Goal: Transaction & Acquisition: Purchase product/service

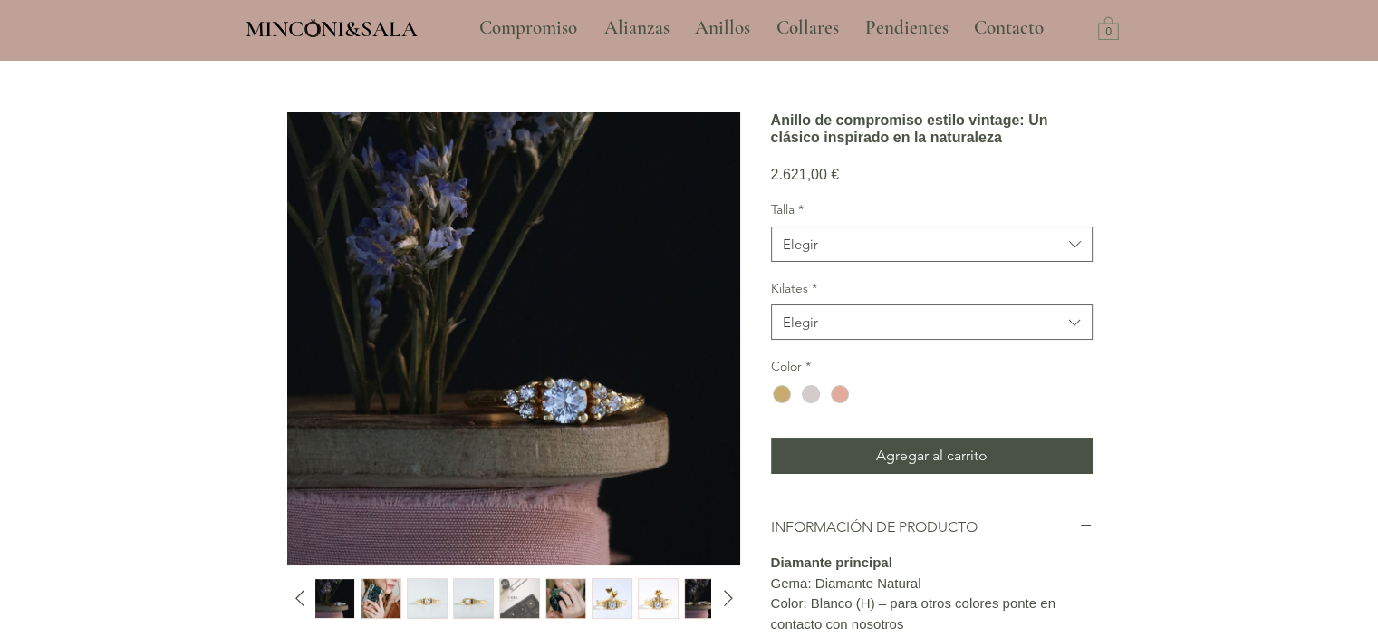
scroll to position [113, 0]
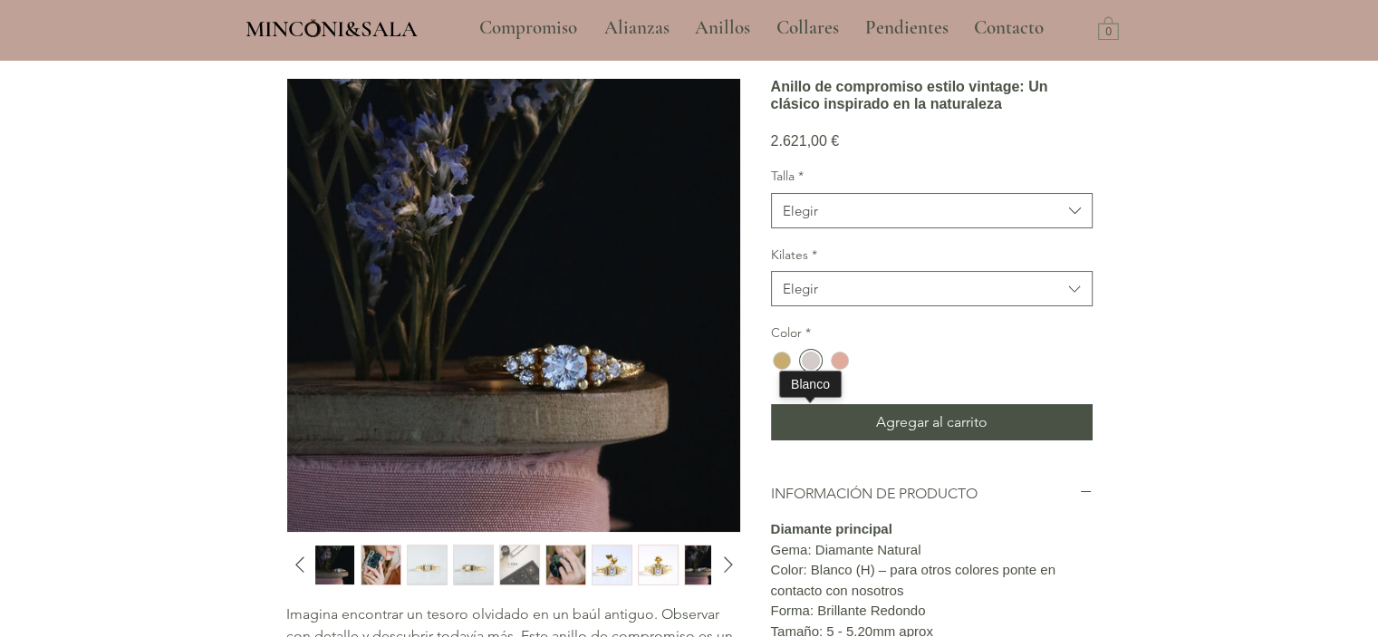
click at [814, 370] on div "main content" at bounding box center [811, 360] width 18 height 18
click at [844, 370] on div "main content" at bounding box center [840, 360] width 18 height 18
click at [333, 571] on img "1 / 10" at bounding box center [334, 564] width 39 height 39
click at [381, 557] on img "2 / 10" at bounding box center [380, 564] width 39 height 39
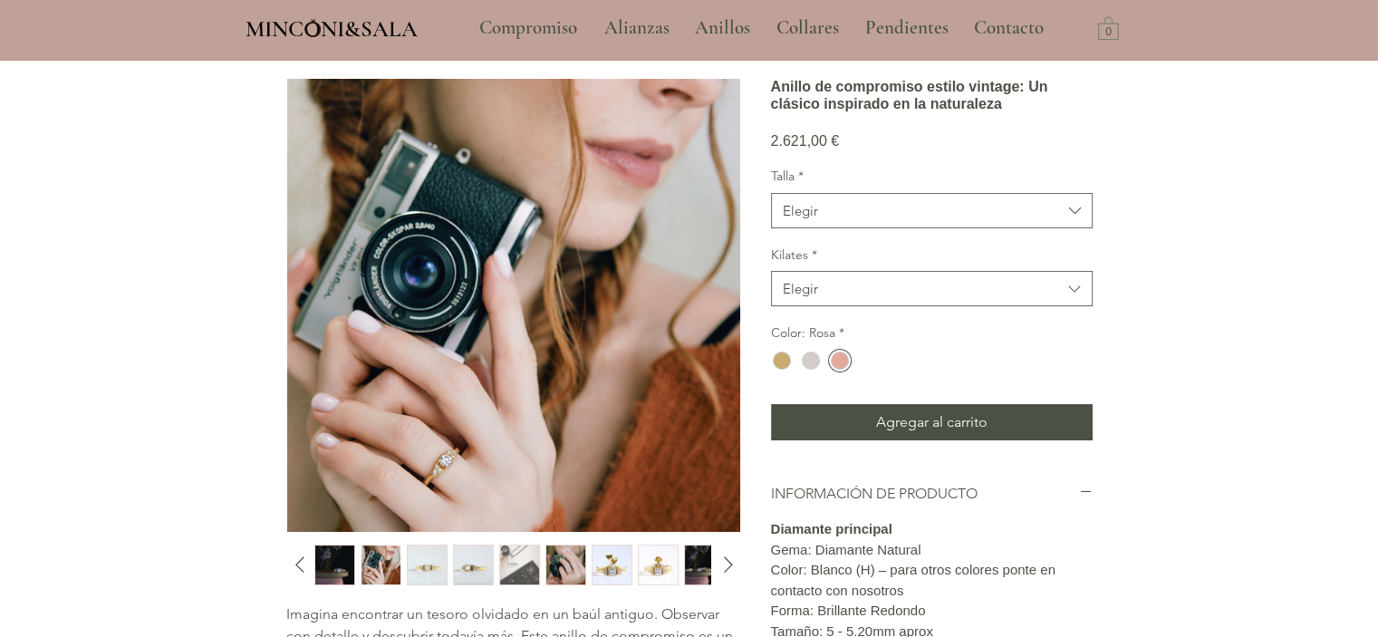
click at [429, 559] on img "3 / 10" at bounding box center [427, 564] width 39 height 39
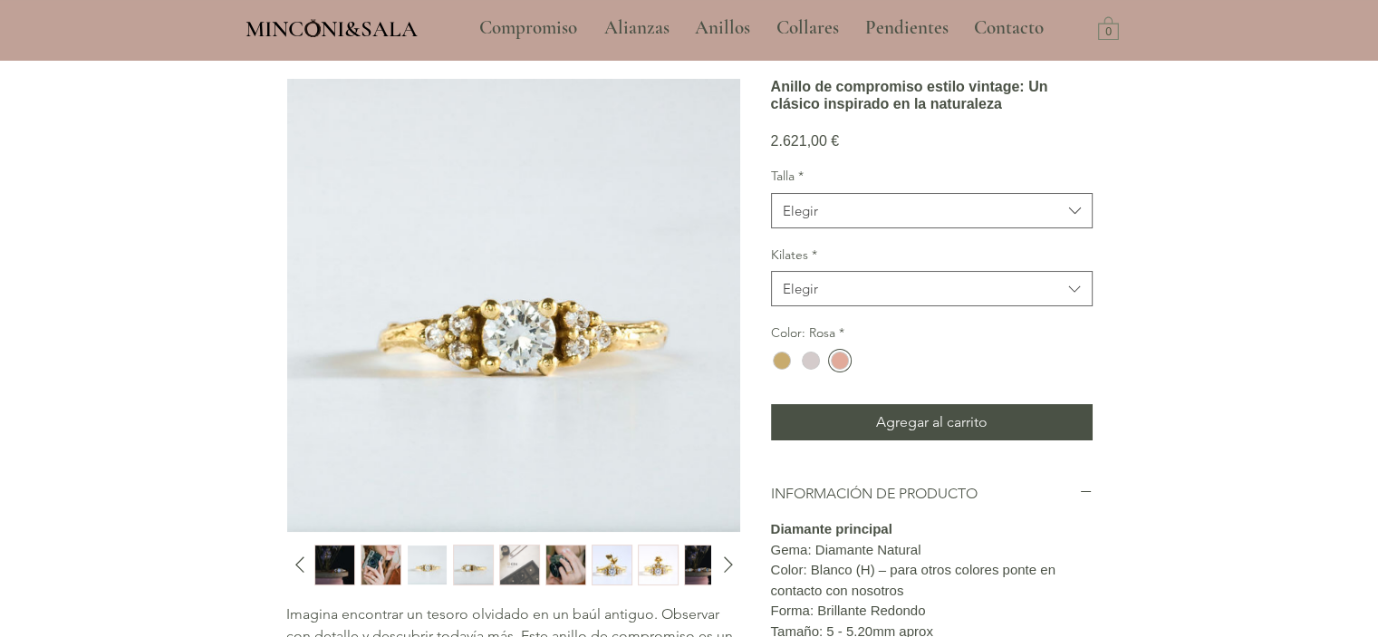
click at [464, 559] on img "4 / 10" at bounding box center [473, 564] width 39 height 39
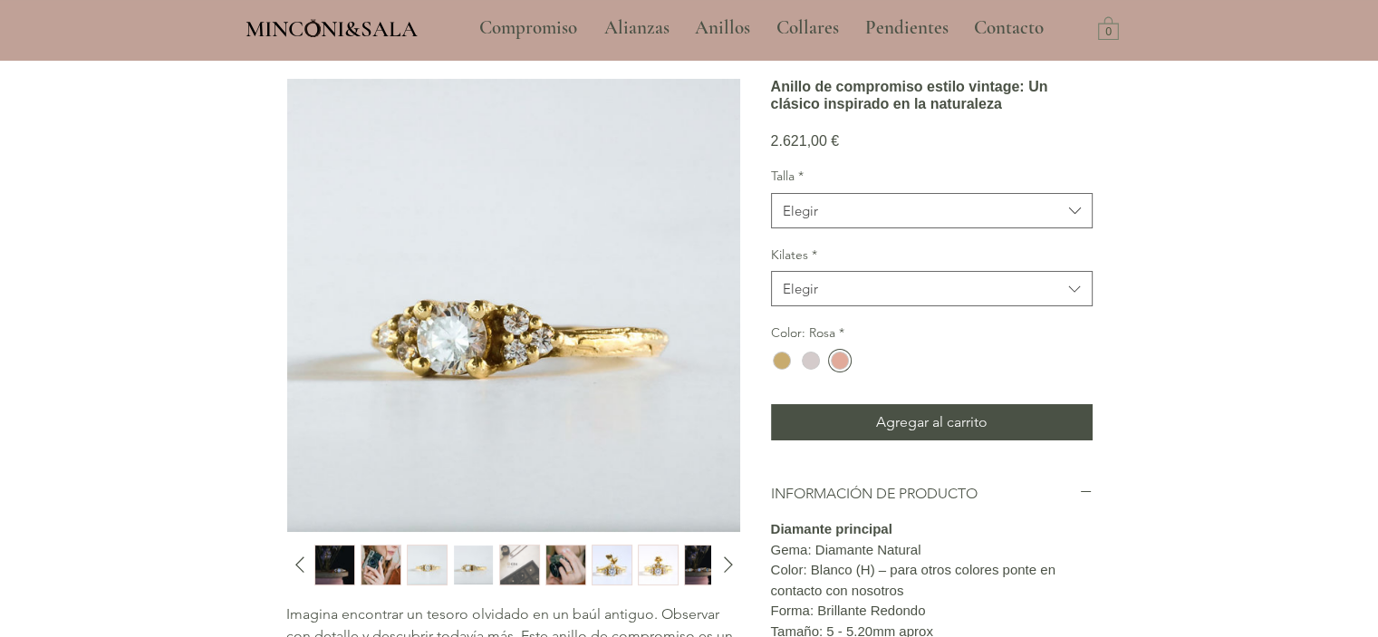
click at [528, 562] on img "5 / 10" at bounding box center [519, 564] width 39 height 39
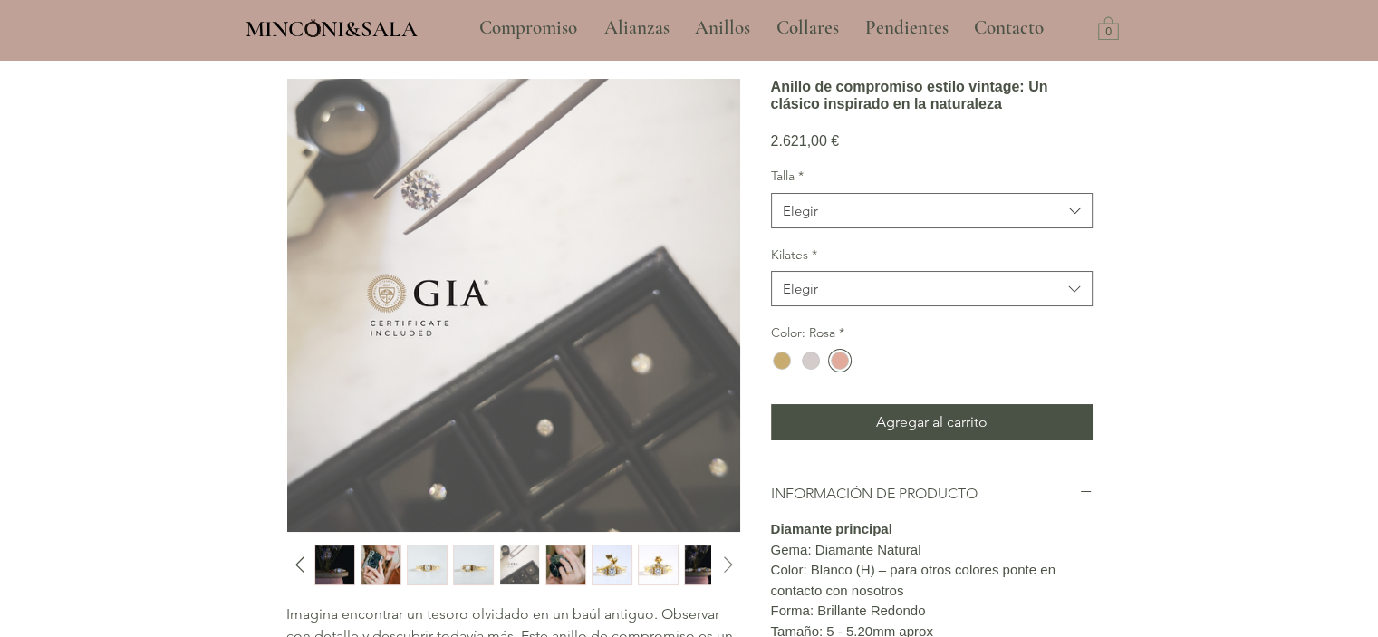
click at [728, 560] on icon "Diapositiva siguiente" at bounding box center [728, 565] width 9 height 16
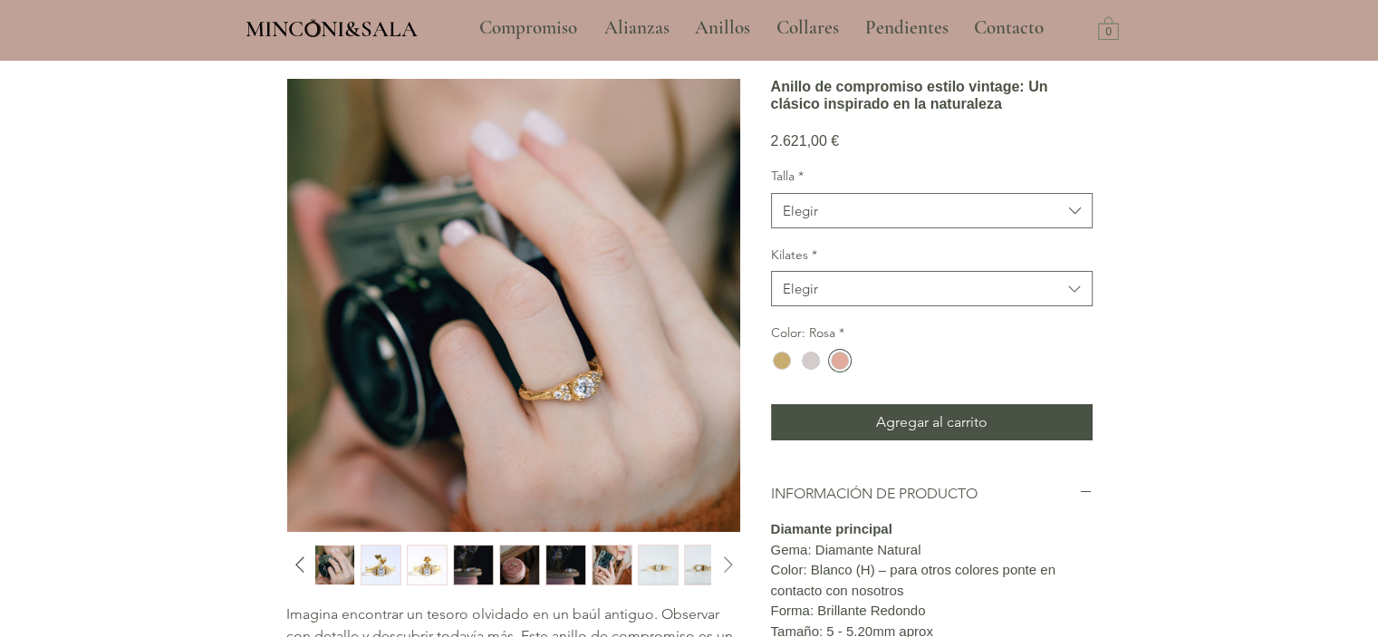
click at [728, 560] on icon "Diapositiva siguiente" at bounding box center [728, 565] width 9 height 16
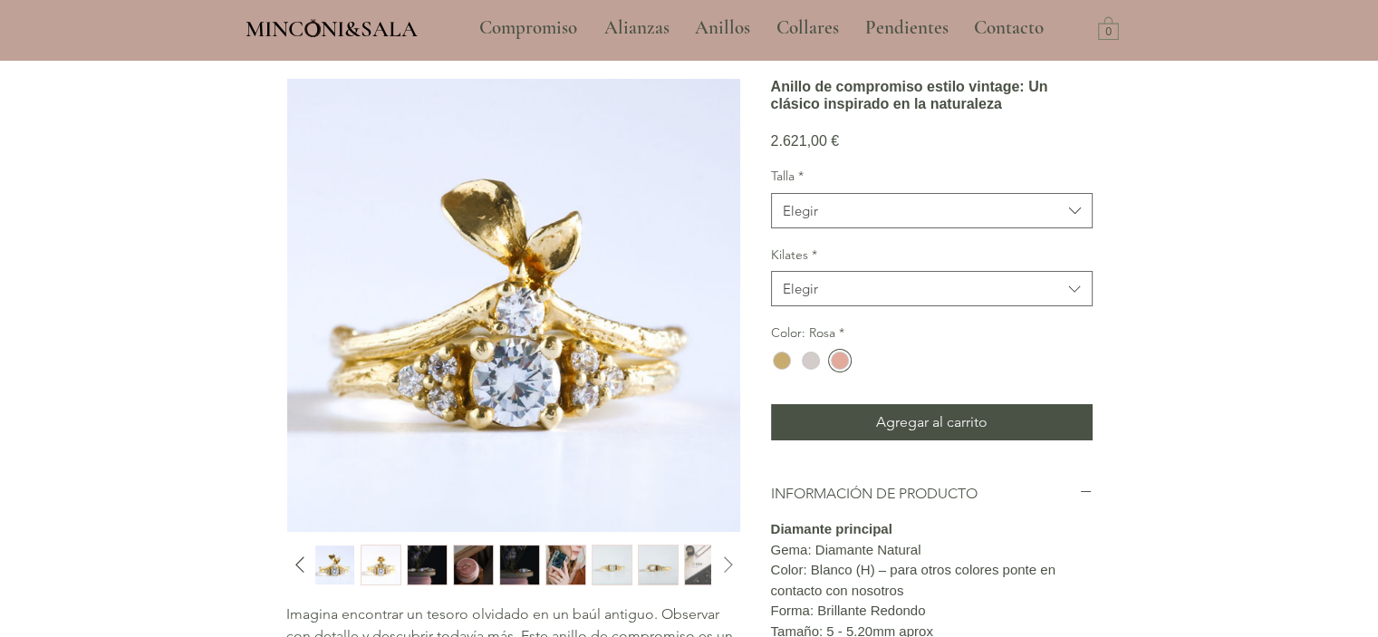
click at [728, 560] on icon "Diapositiva siguiente" at bounding box center [728, 565] width 9 height 16
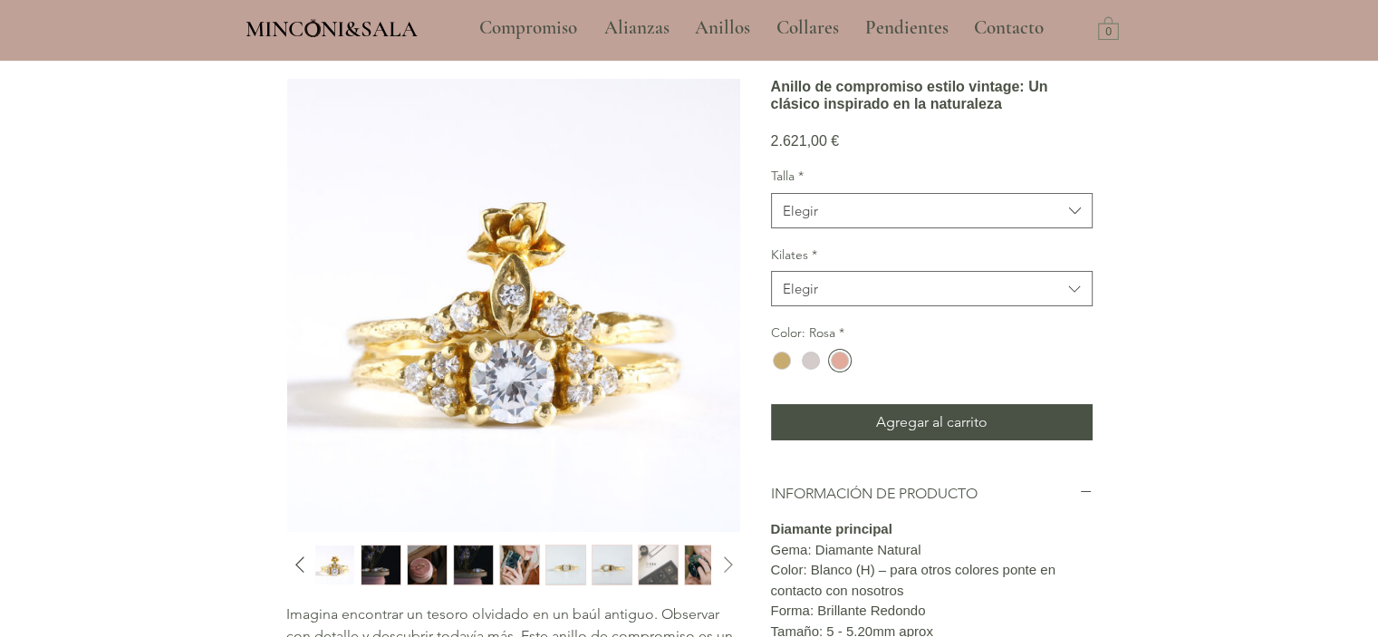
click at [728, 560] on icon "Diapositiva siguiente" at bounding box center [728, 565] width 9 height 16
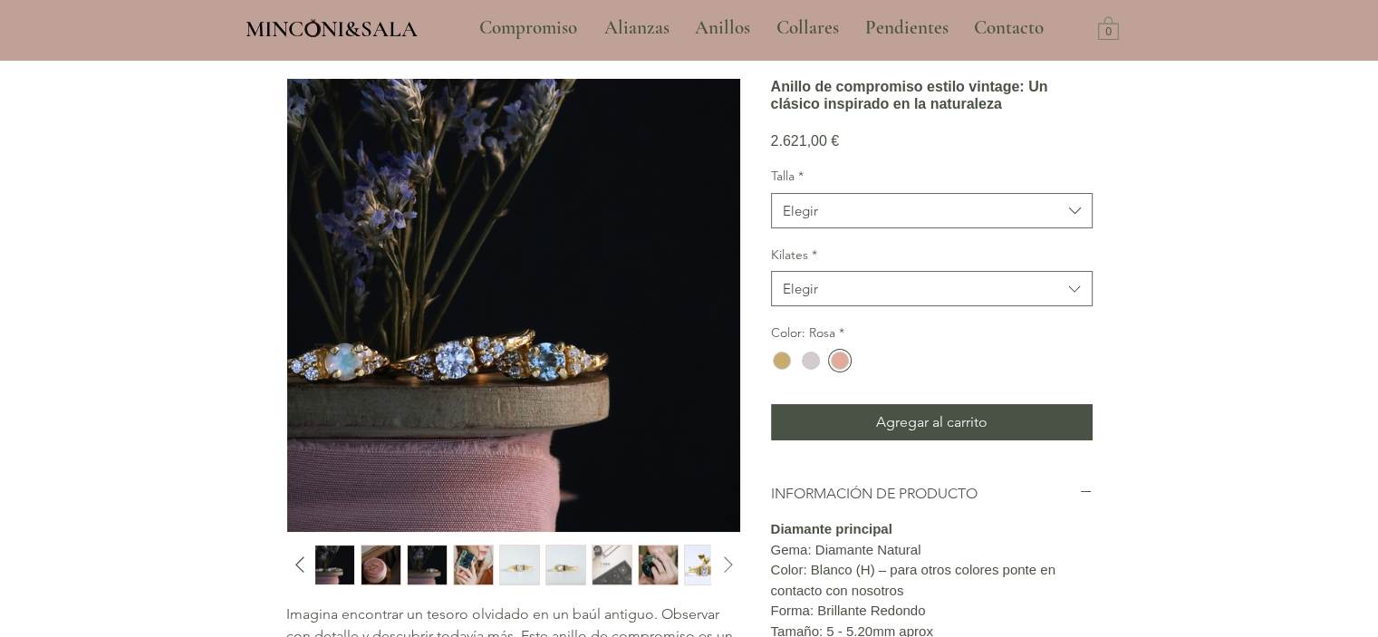
click at [728, 560] on icon "Diapositiva siguiente" at bounding box center [728, 565] width 9 height 16
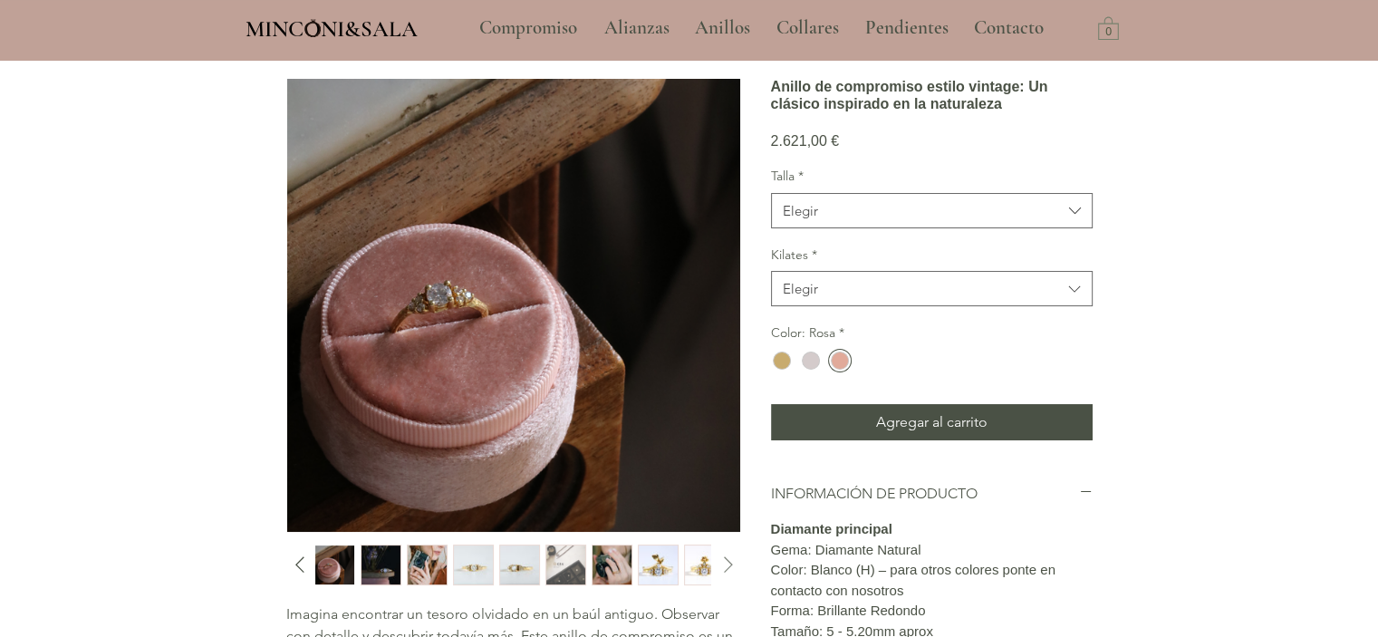
click at [728, 560] on icon "Diapositiva siguiente" at bounding box center [728, 565] width 9 height 16
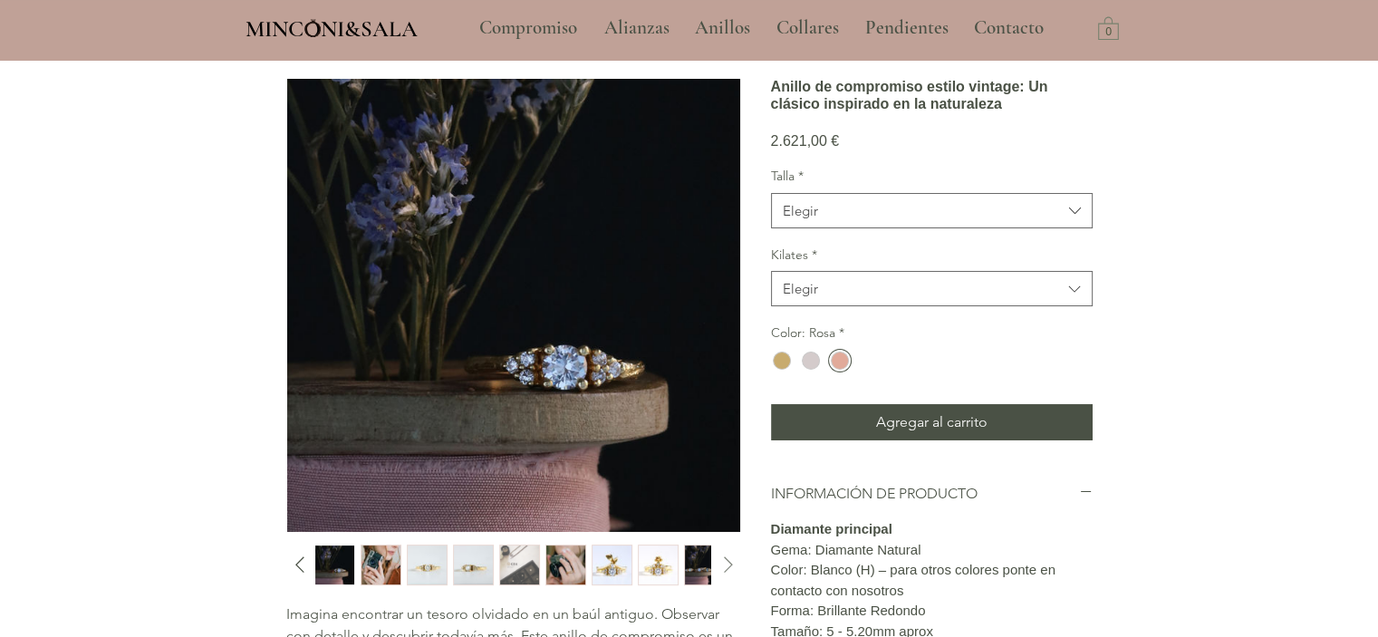
click at [728, 560] on icon "Diapositiva siguiente" at bounding box center [728, 565] width 9 height 16
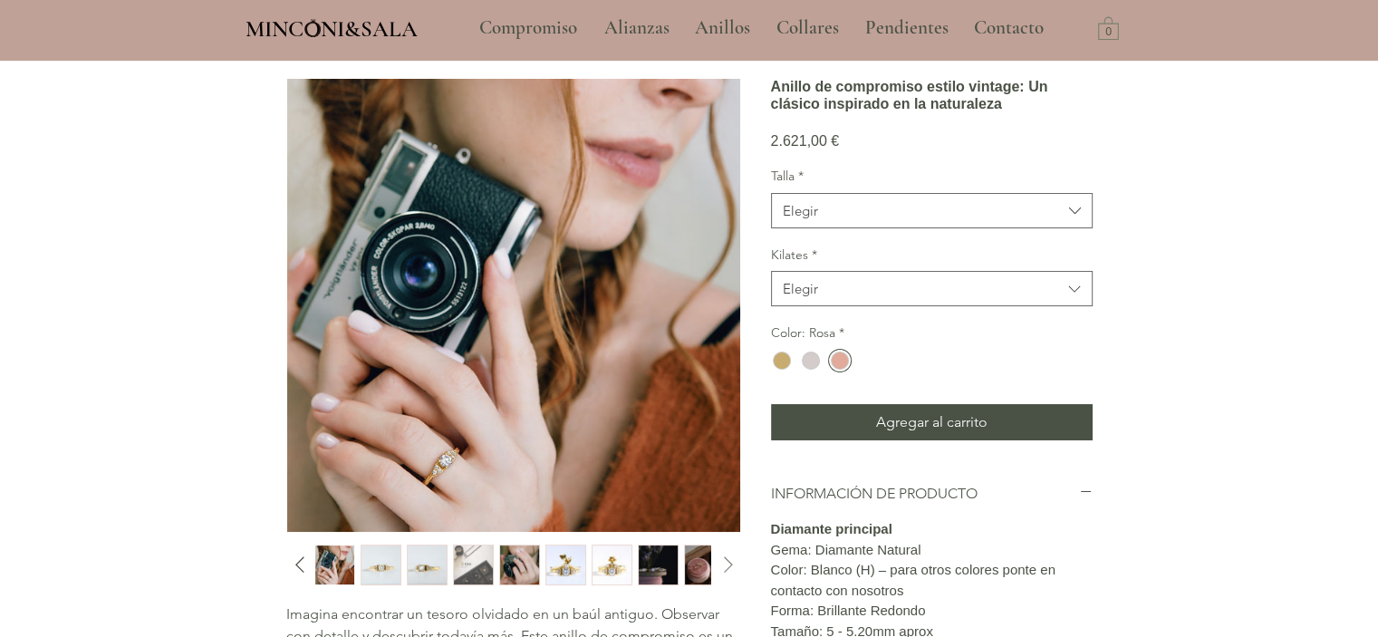
click at [728, 560] on icon "Diapositiva siguiente" at bounding box center [728, 565] width 9 height 16
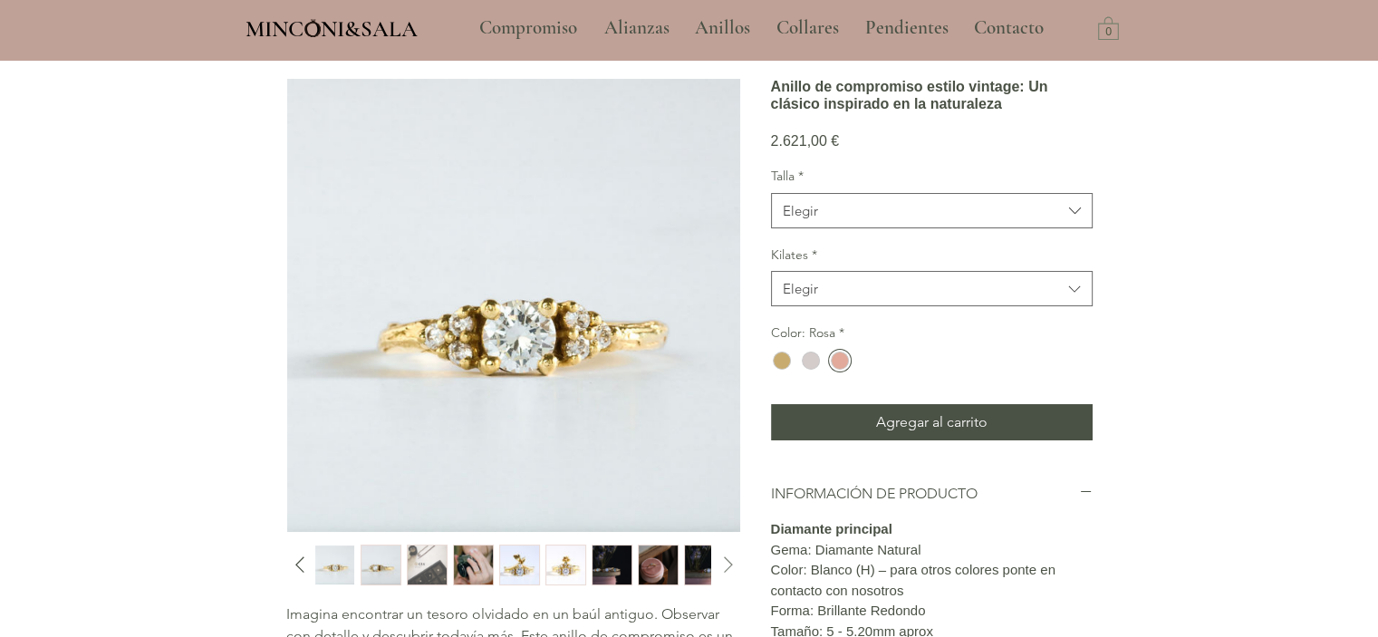
click at [728, 560] on icon "Diapositiva siguiente" at bounding box center [728, 565] width 9 height 16
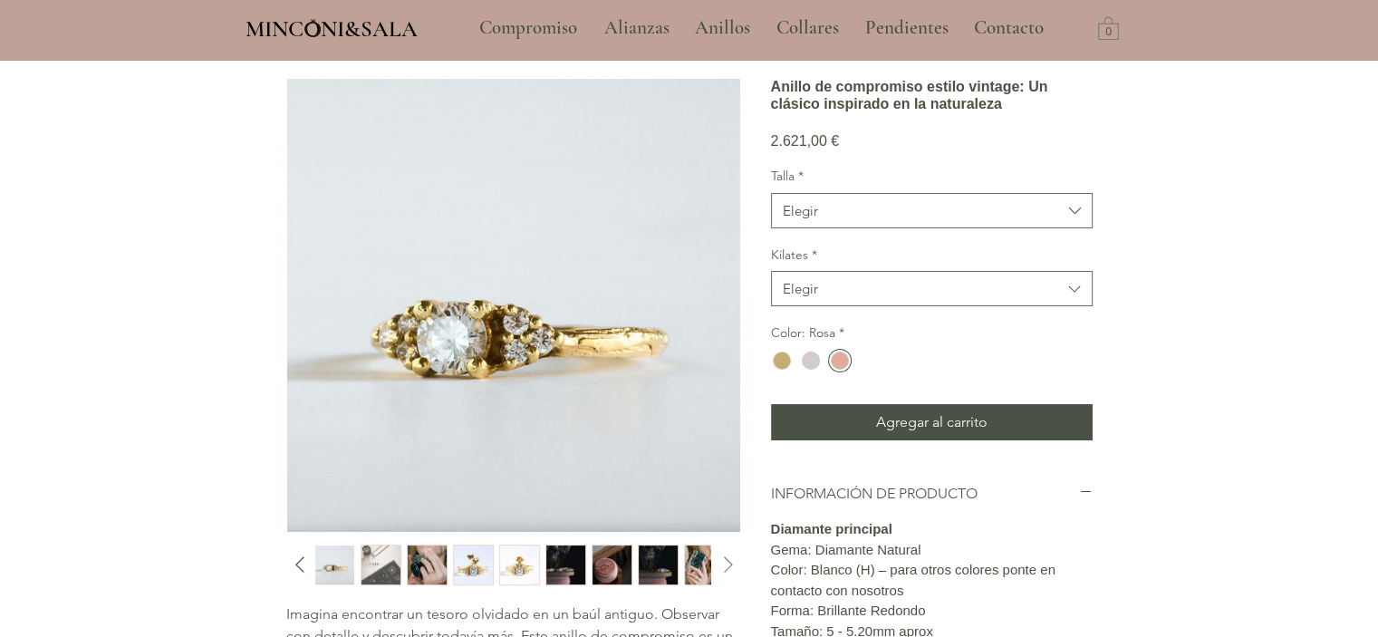
click at [728, 560] on icon "Diapositiva siguiente" at bounding box center [728, 565] width 9 height 16
